Goal: Information Seeking & Learning: Learn about a topic

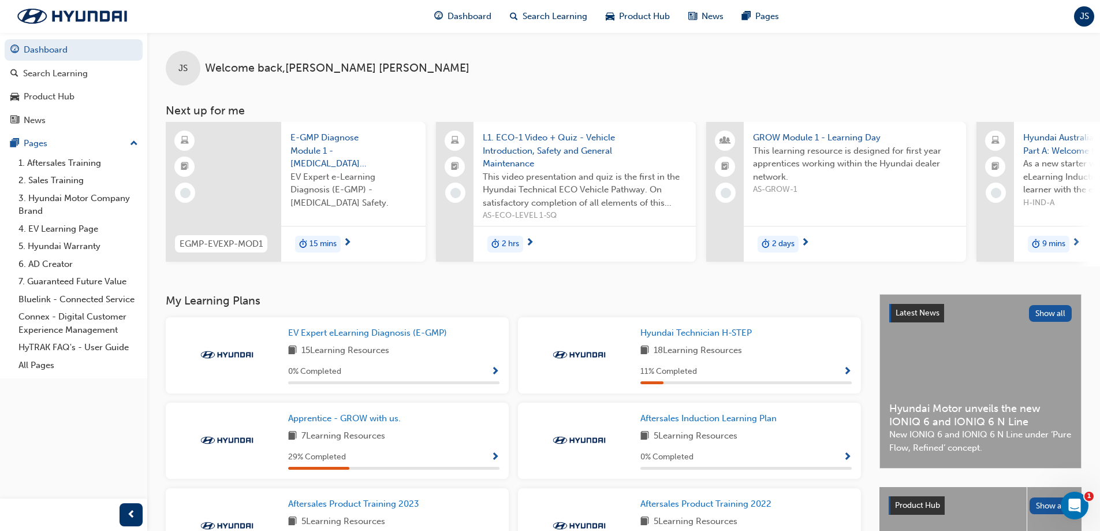
click at [1079, 16] on div "JS" at bounding box center [1084, 16] width 20 height 20
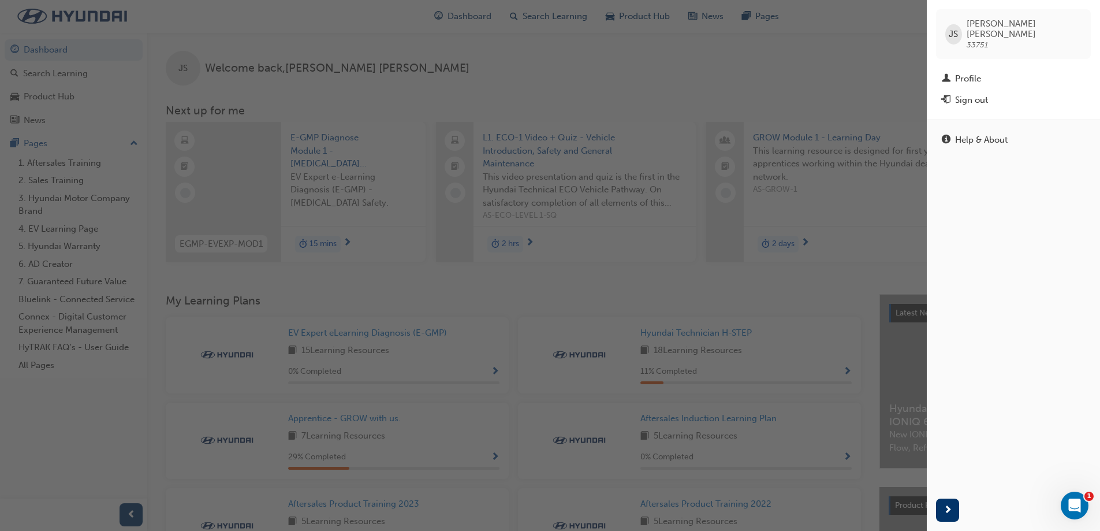
click at [840, 50] on div "button" at bounding box center [463, 265] width 927 height 531
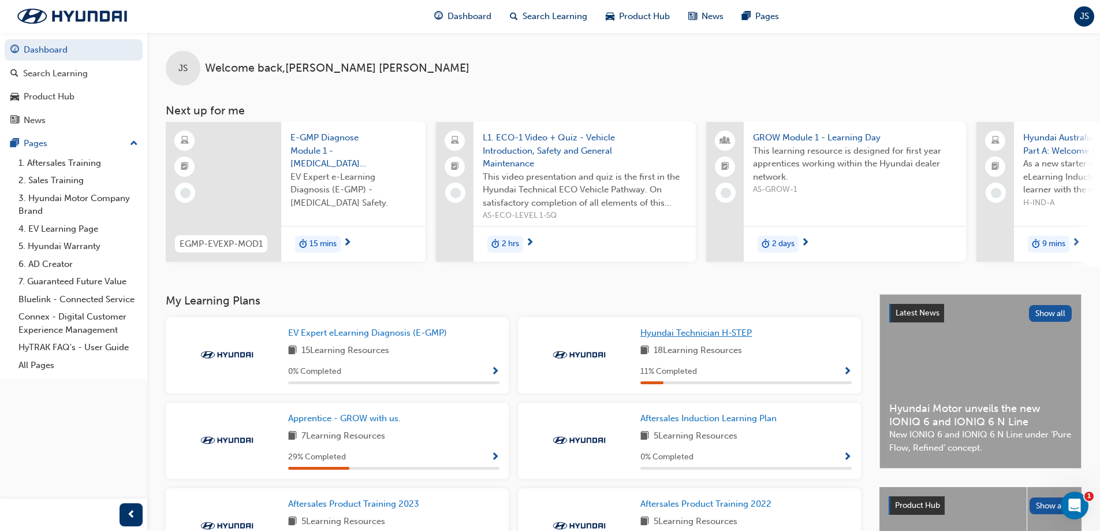
click at [656, 338] on span "Hyundai Technician H-STEP" at bounding box center [696, 333] width 111 height 10
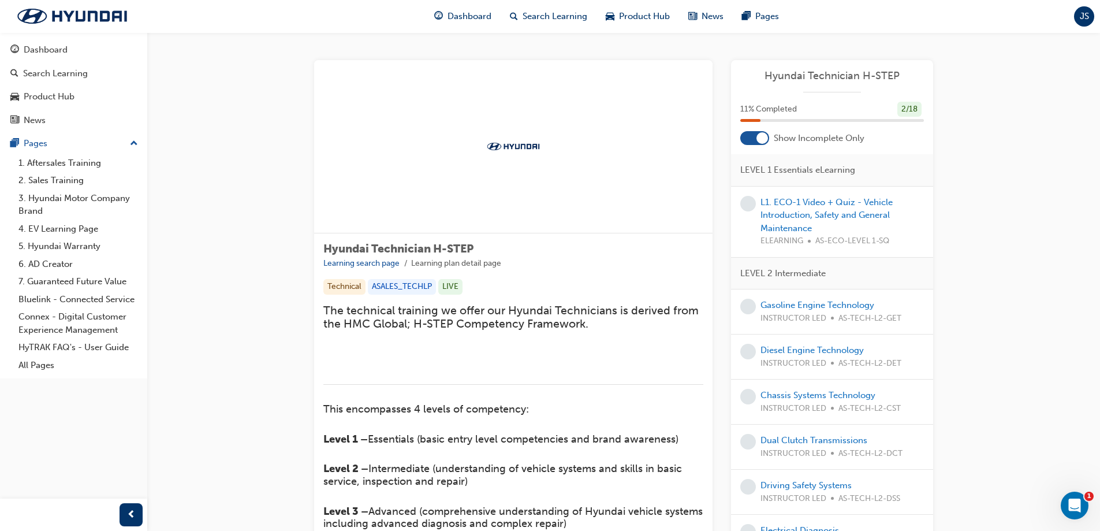
click at [750, 140] on div at bounding box center [755, 138] width 29 height 14
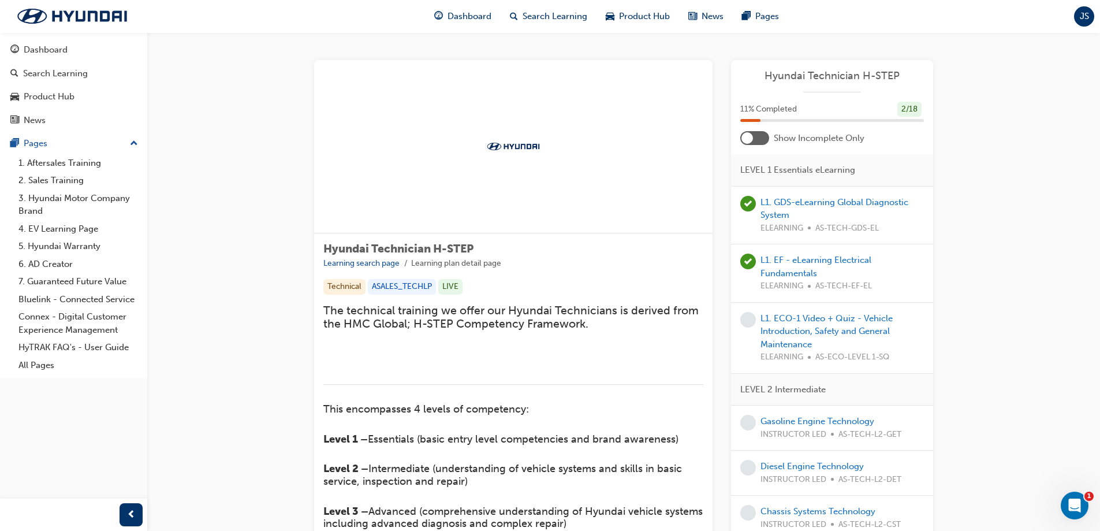
click at [753, 138] on div at bounding box center [748, 138] width 12 height 12
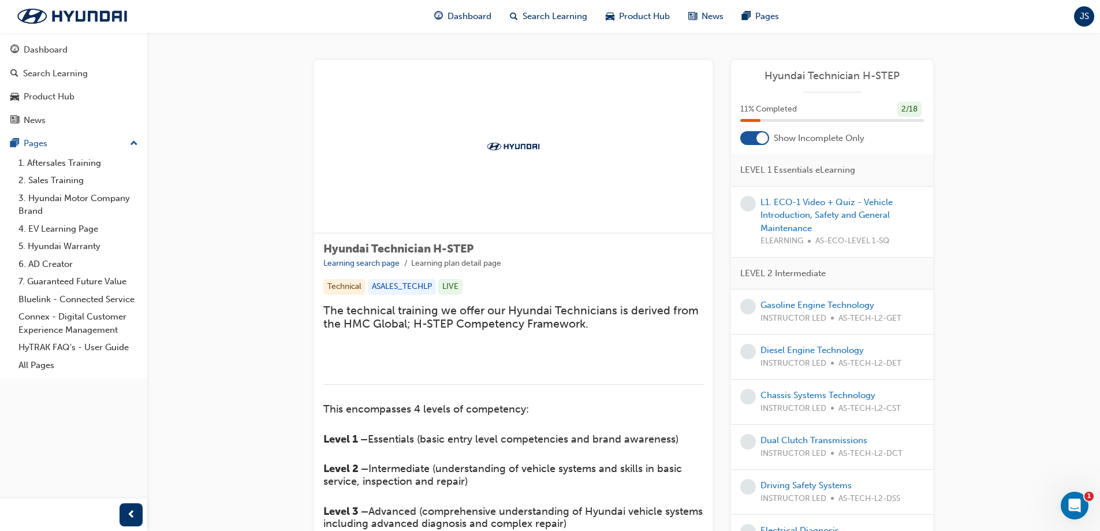
click at [1088, 16] on span "JS" at bounding box center [1084, 16] width 9 height 13
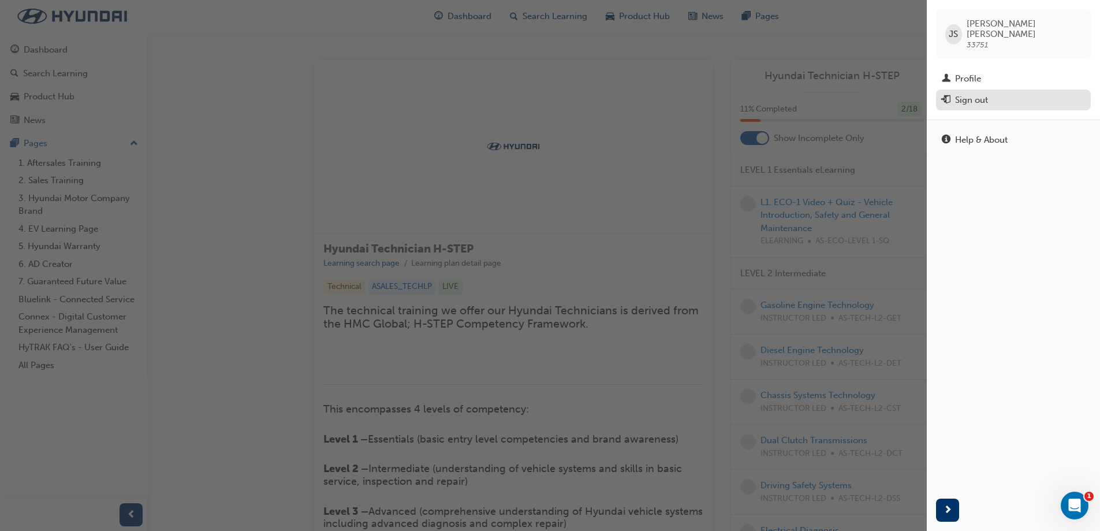
click at [976, 95] on div "Sign out" at bounding box center [971, 100] width 33 height 13
